Goal: Task Accomplishment & Management: Use online tool/utility

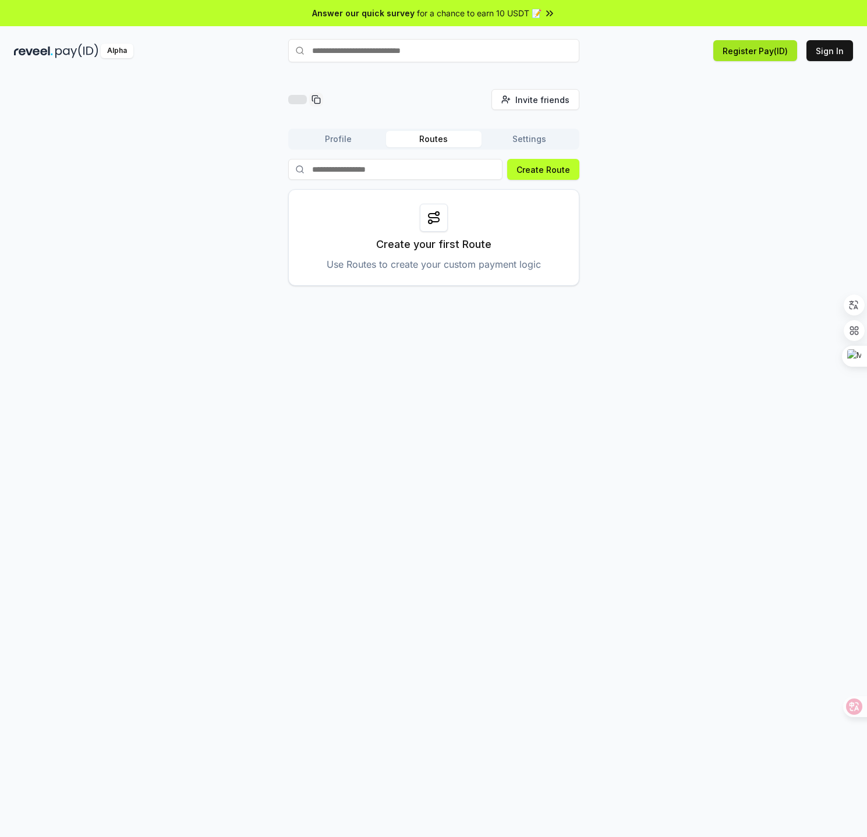
click at [751, 59] on button "Register Pay(ID)" at bounding box center [755, 50] width 84 height 21
click at [822, 58] on button "Sign In" at bounding box center [829, 50] width 47 height 21
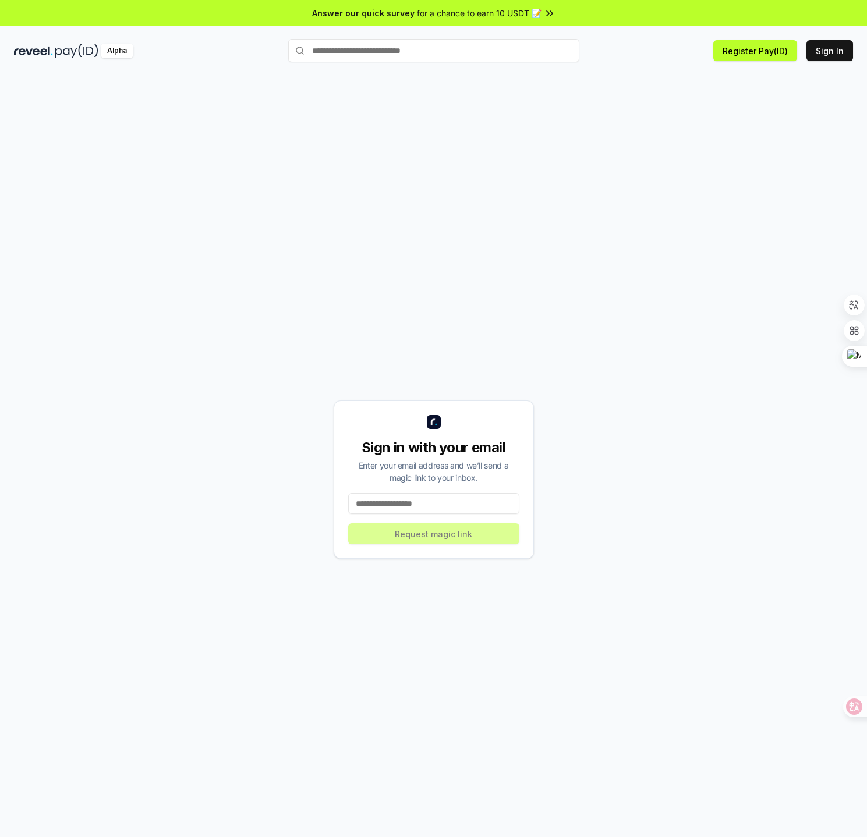
click at [450, 500] on input at bounding box center [433, 503] width 171 height 21
type input "**********"
click at [361, 528] on button "Request magic link" at bounding box center [433, 533] width 171 height 21
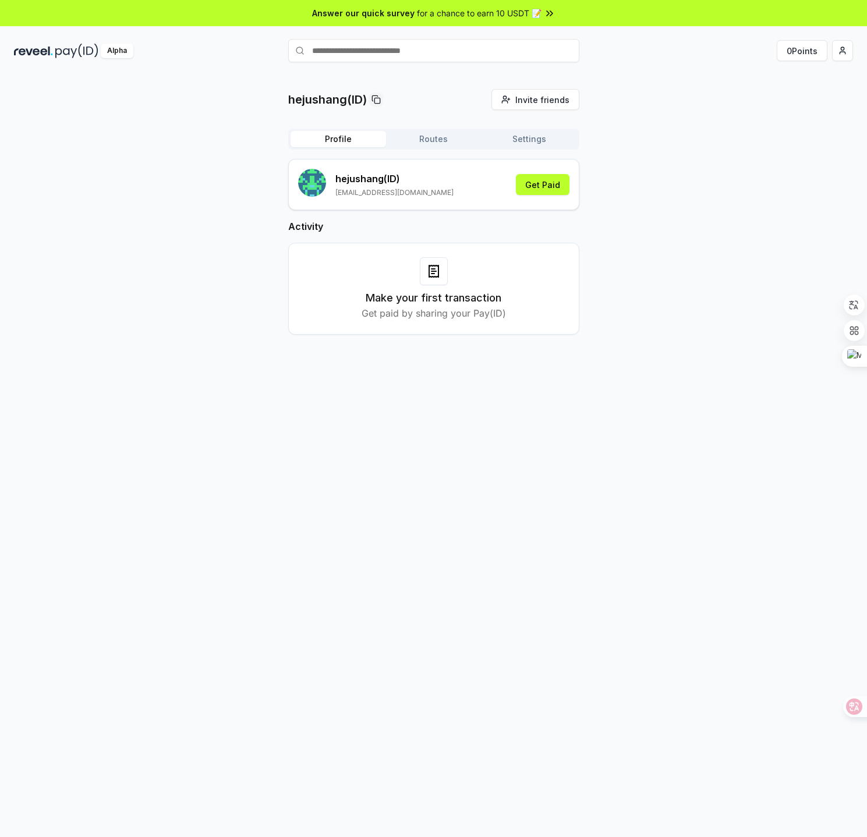
click at [706, 183] on div "hejushang(ID) Invite friends Invite Profile Routes Settings hejushang (ID) [EMA…" at bounding box center [433, 221] width 839 height 264
click at [842, 48] on html "Answer our quick survey for a chance to earn 10 USDT 📝 Alpha 0 Points hejushang…" at bounding box center [433, 418] width 867 height 837
click at [785, 121] on div "Connect Wallet" at bounding box center [787, 119] width 129 height 19
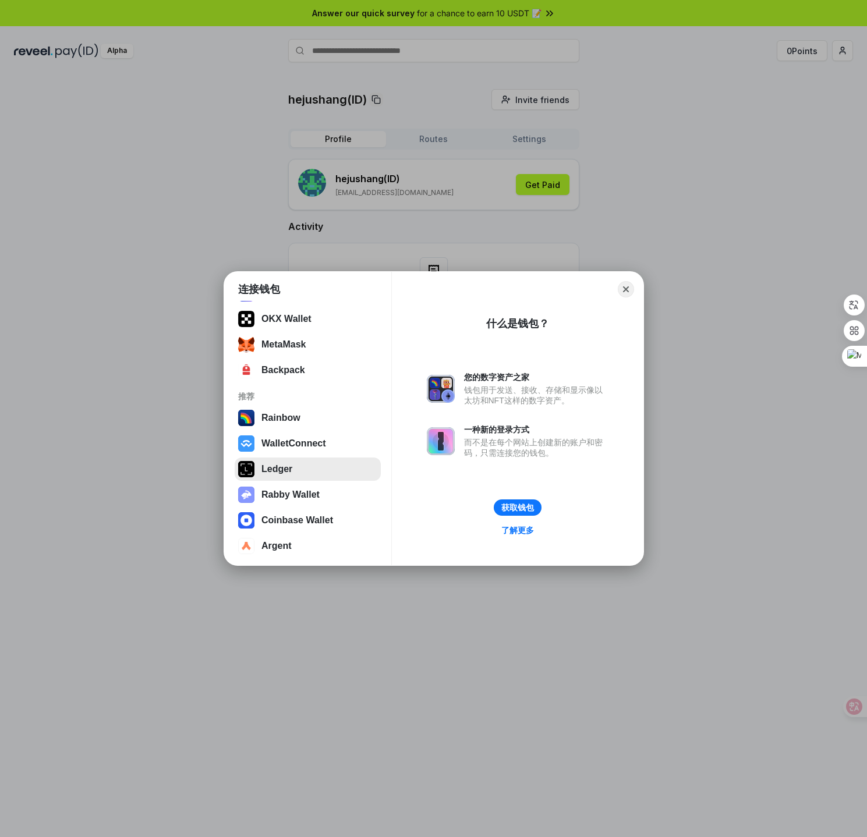
scroll to position [72, 0]
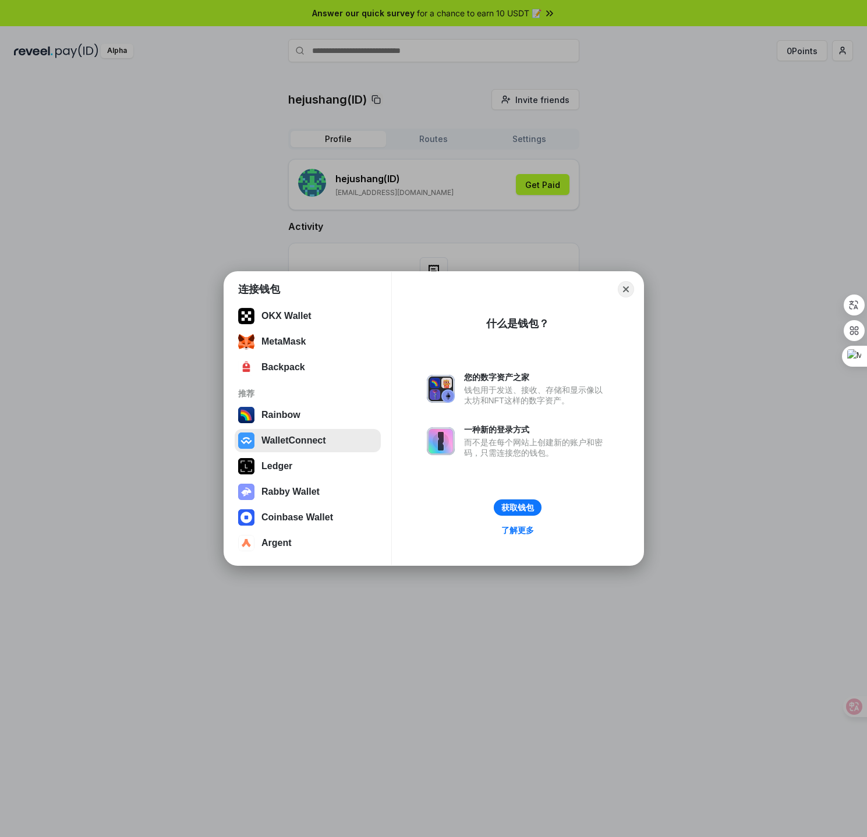
click at [303, 438] on button "WalletConnect" at bounding box center [308, 440] width 146 height 23
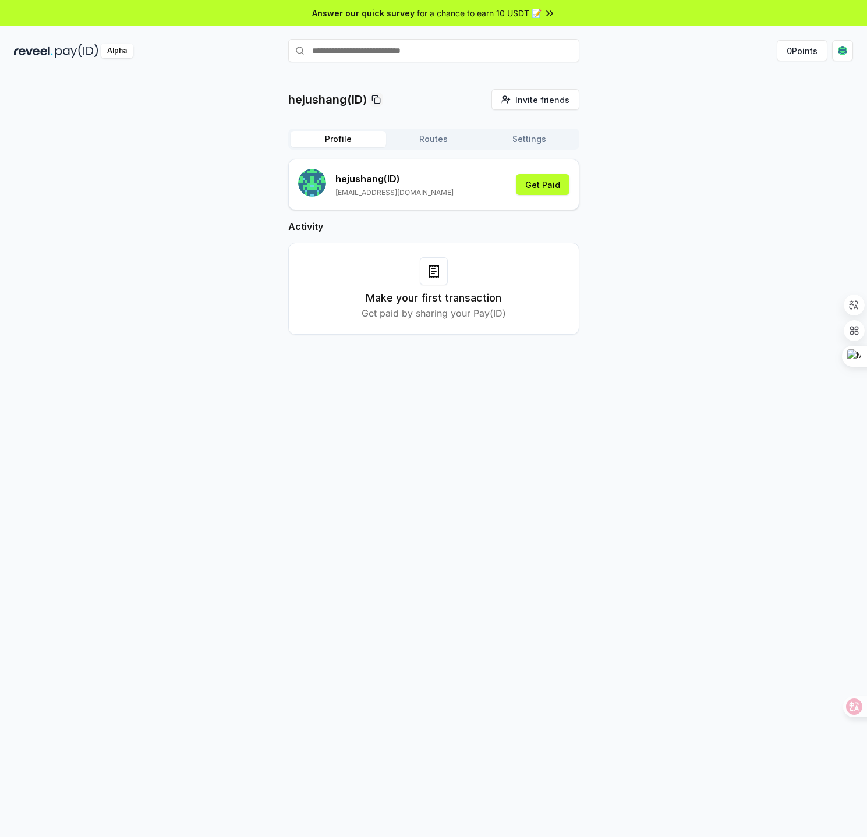
click at [727, 145] on div "hejushang(ID) Invite friends Invite Profile Routes Settings hejushang (ID) [EMA…" at bounding box center [433, 221] width 839 height 264
click at [845, 51] on html "Answer our quick survey for a chance to earn 10 USDT 📝 Alpha 0 Points hejushang…" at bounding box center [433, 418] width 867 height 837
click at [655, 97] on html "Answer our quick survey for a chance to earn 10 USDT 📝 Alpha 0 Points hejushang…" at bounding box center [433, 418] width 867 height 837
